Goal: Find specific page/section: Find specific page/section

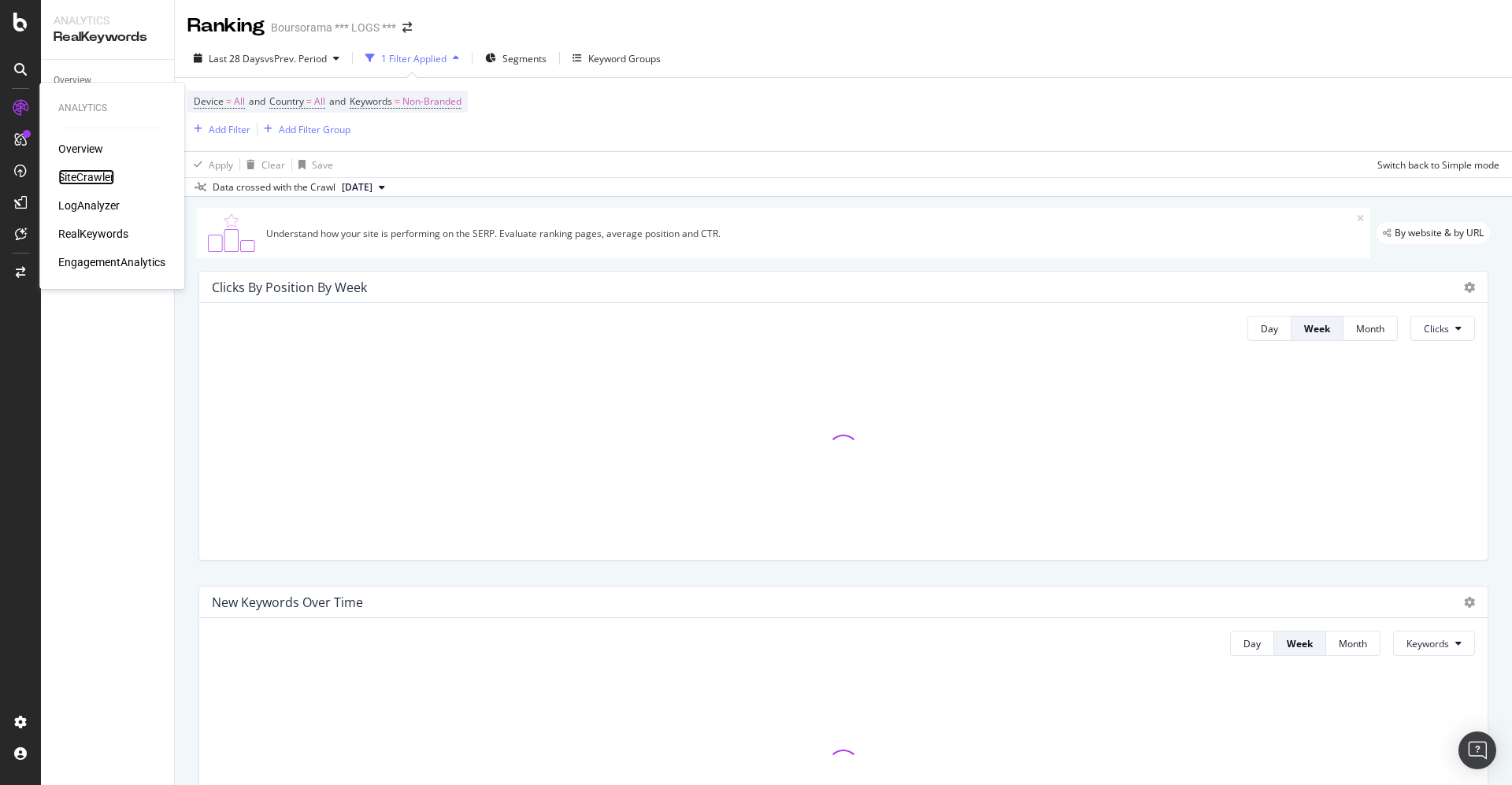
click at [80, 176] on div "SiteCrawler" at bounding box center [86, 177] width 56 height 15
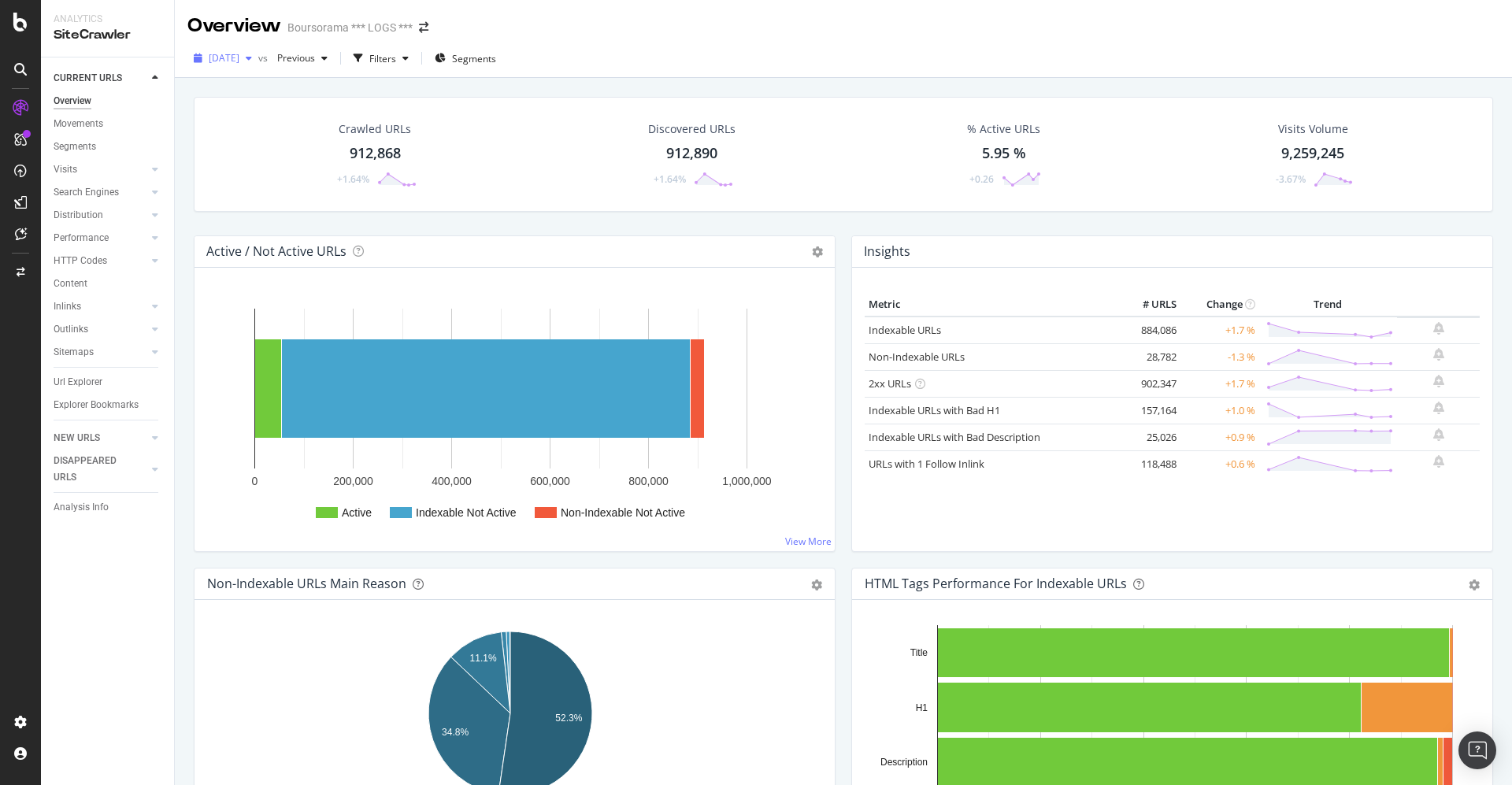
click at [258, 54] on div "button" at bounding box center [248, 58] width 19 height 10
click at [255, 104] on div "[DATE] 913K URLs" at bounding box center [292, 115] width 187 height 23
